Goal: Task Accomplishment & Management: Use online tool/utility

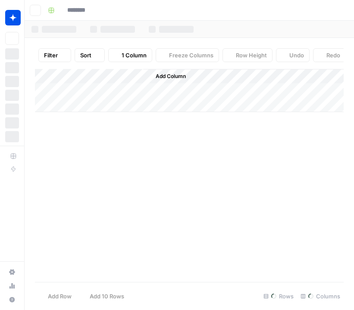
type input "**********"
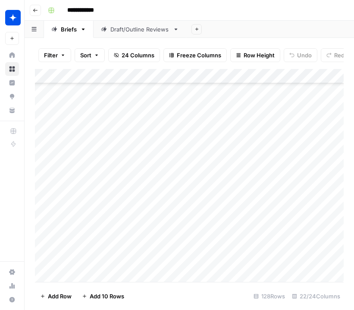
scroll to position [396, 0]
click at [133, 31] on div "Draft/Outline Reviews" at bounding box center [139, 29] width 59 height 9
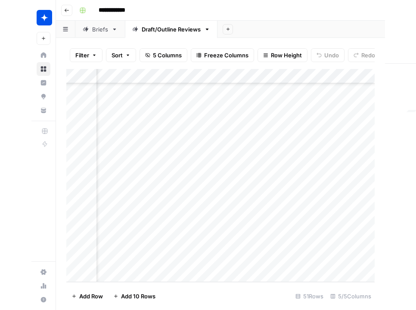
scroll to position [563, 203]
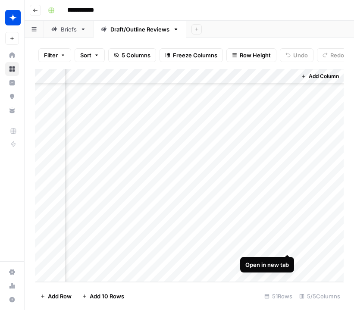
click at [289, 243] on div "Add Column" at bounding box center [189, 175] width 309 height 213
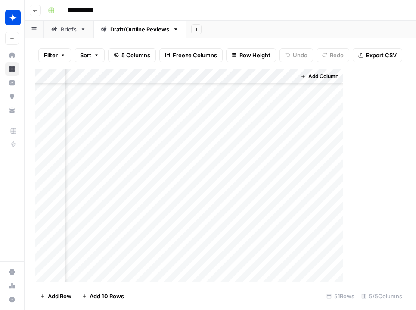
scroll to position [563, 141]
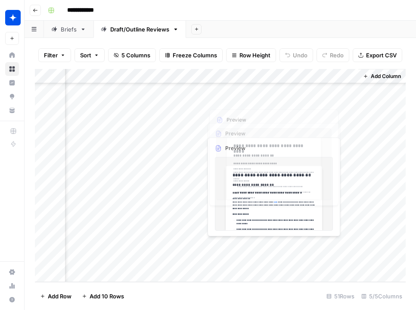
click at [268, 209] on div "Add Column" at bounding box center [220, 175] width 371 height 213
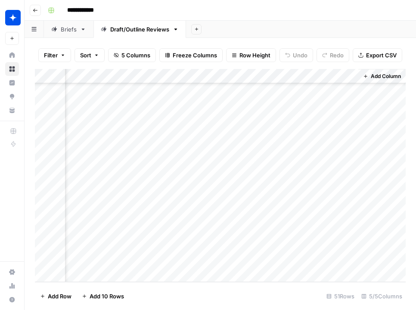
scroll to position [563, 0]
click at [181, 246] on div "Add Column" at bounding box center [220, 175] width 371 height 213
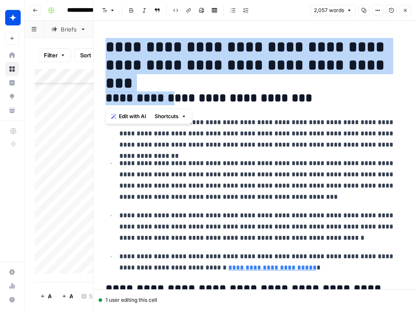
drag, startPoint x: 109, startPoint y: 52, endPoint x: 172, endPoint y: 98, distance: 78.1
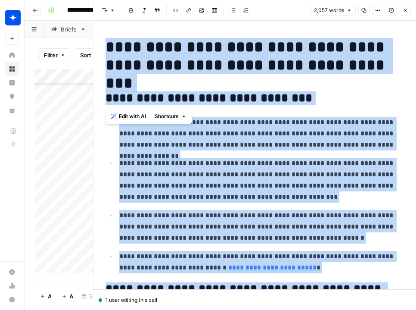
scroll to position [2973, 0]
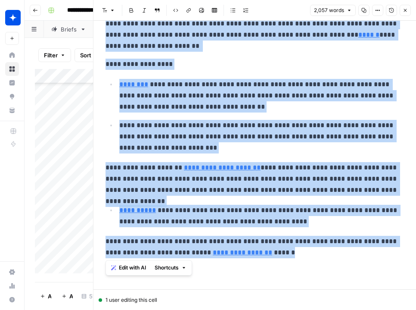
copy div "**********"
click at [353, 10] on icon "button" at bounding box center [405, 10] width 5 height 5
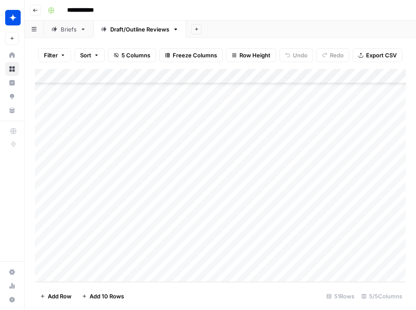
click at [156, 261] on div "Add Column" at bounding box center [220, 175] width 371 height 213
click at [179, 260] on div "Add Column" at bounding box center [220, 175] width 371 height 213
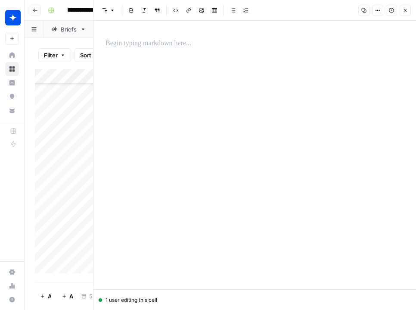
click at [160, 53] on div at bounding box center [254, 155] width 309 height 269
click at [152, 44] on p at bounding box center [255, 43] width 299 height 11
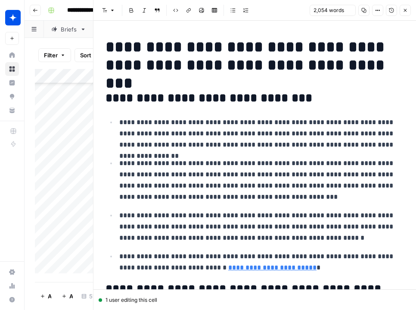
scroll to position [2883, 0]
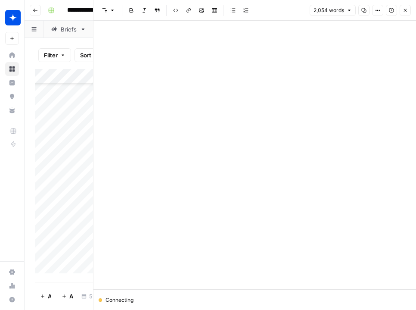
click at [353, 12] on icon "button" at bounding box center [405, 10] width 3 height 3
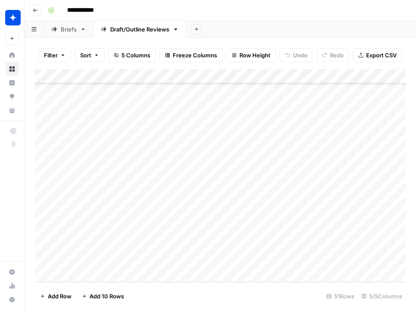
click at [211, 261] on div "Add Column" at bounding box center [220, 175] width 371 height 213
click at [214, 260] on div "Add Column" at bounding box center [220, 175] width 371 height 213
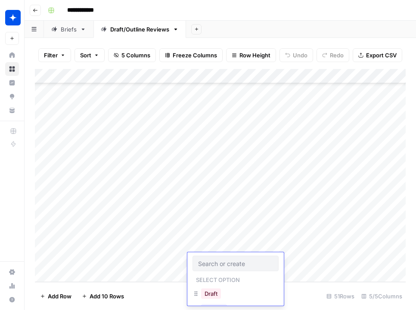
click at [227, 294] on div "Draft" at bounding box center [236, 295] width 86 height 16
click at [214, 294] on button "Draft" at bounding box center [211, 293] width 20 height 10
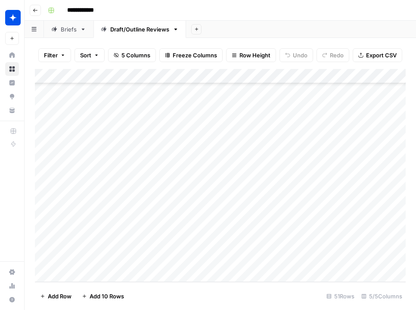
click at [308, 259] on div "Add Column" at bounding box center [220, 175] width 371 height 213
click at [338, 261] on div "Add Column" at bounding box center [220, 175] width 371 height 213
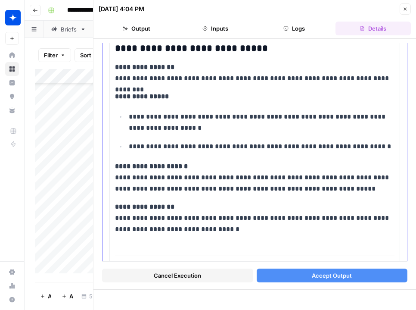
scroll to position [188, 0]
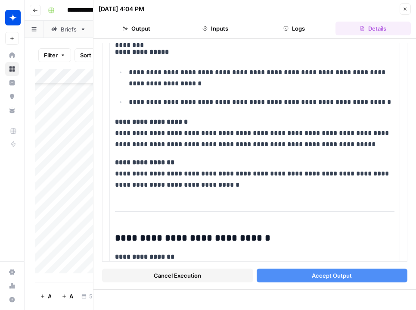
click at [315, 275] on span "Accept Output" at bounding box center [332, 275] width 40 height 9
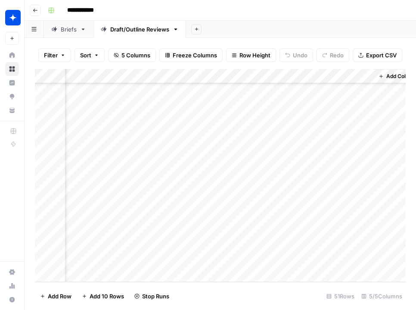
scroll to position [563, 125]
click at [353, 260] on div "Add Column" at bounding box center [220, 175] width 371 height 213
